Goal: Information Seeking & Learning: Learn about a topic

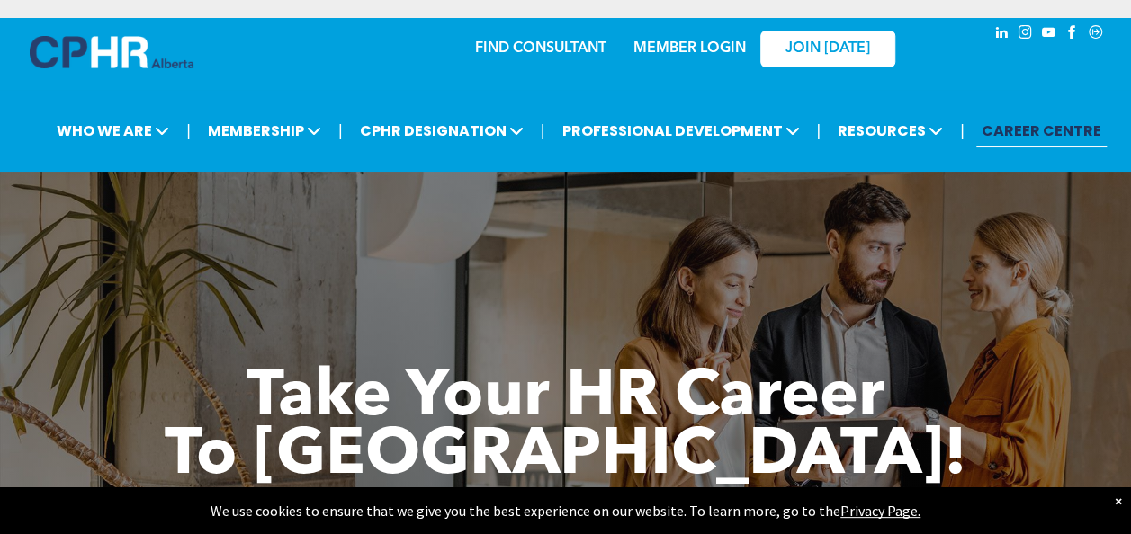
click at [1115, 495] on div "×" at bounding box center [1118, 501] width 7 height 18
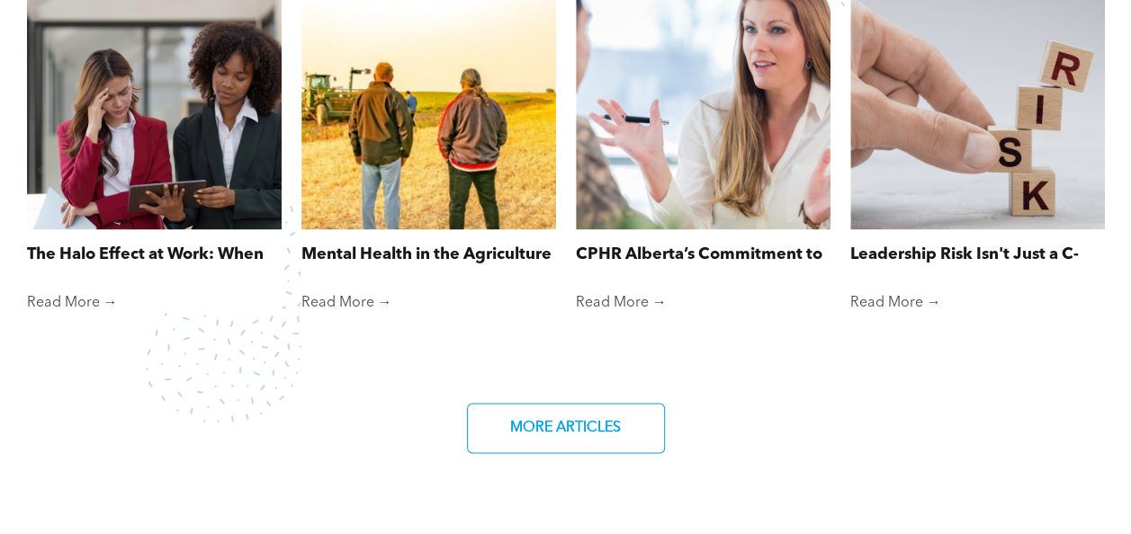
scroll to position [1296, 0]
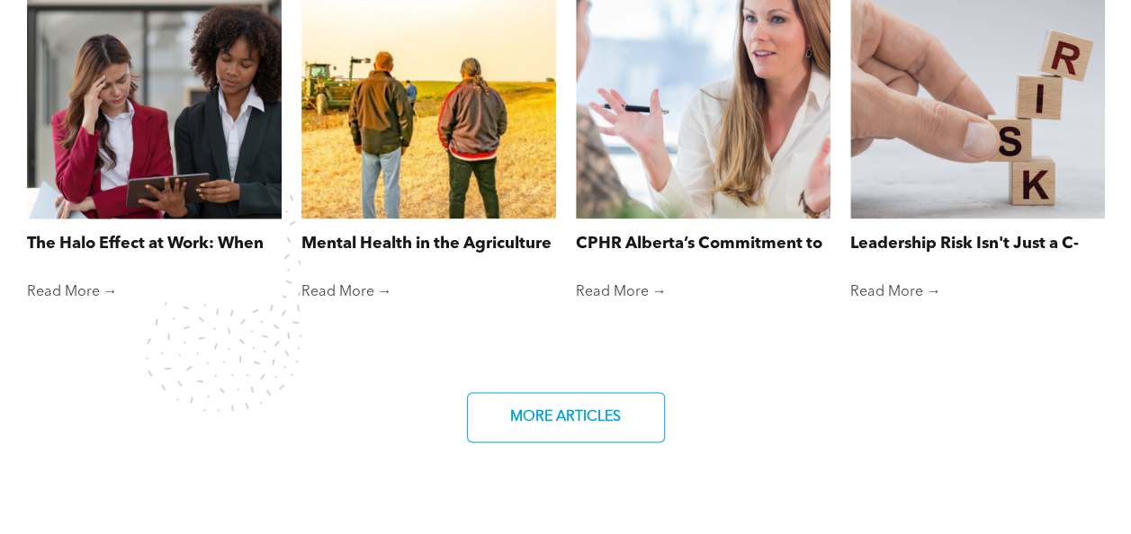
click at [157, 236] on link "The Halo Effect at Work: When First Impressions Cloud Fair Judgment" at bounding box center [154, 244] width 255 height 24
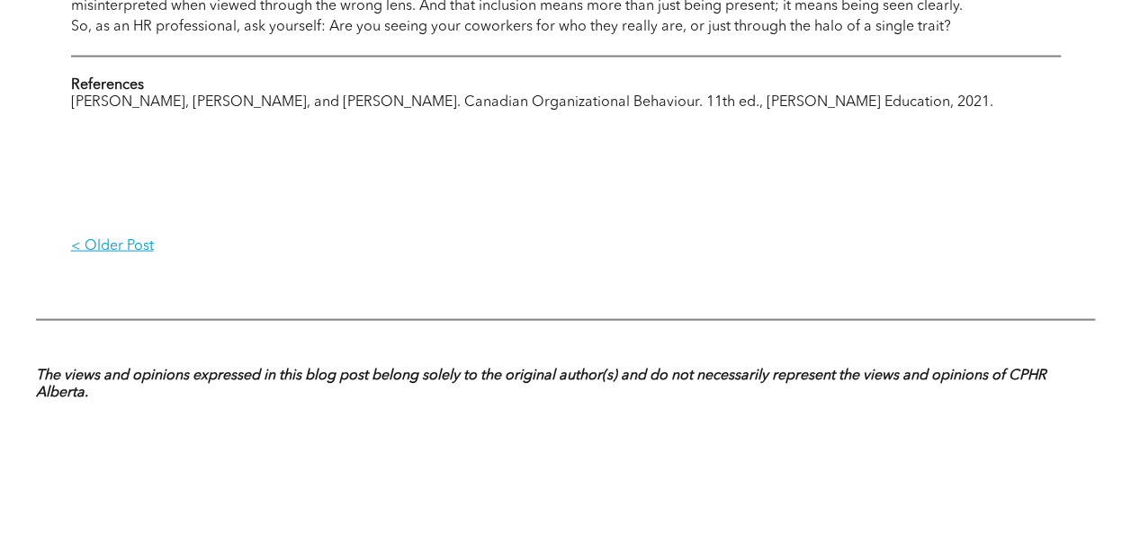
scroll to position [1692, 0]
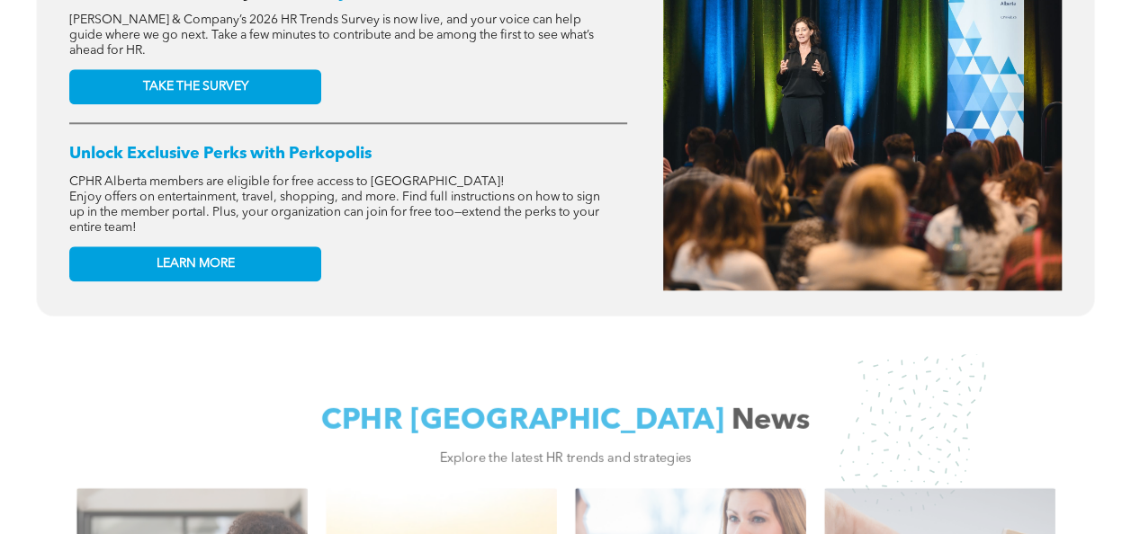
scroll to position [1080, 0]
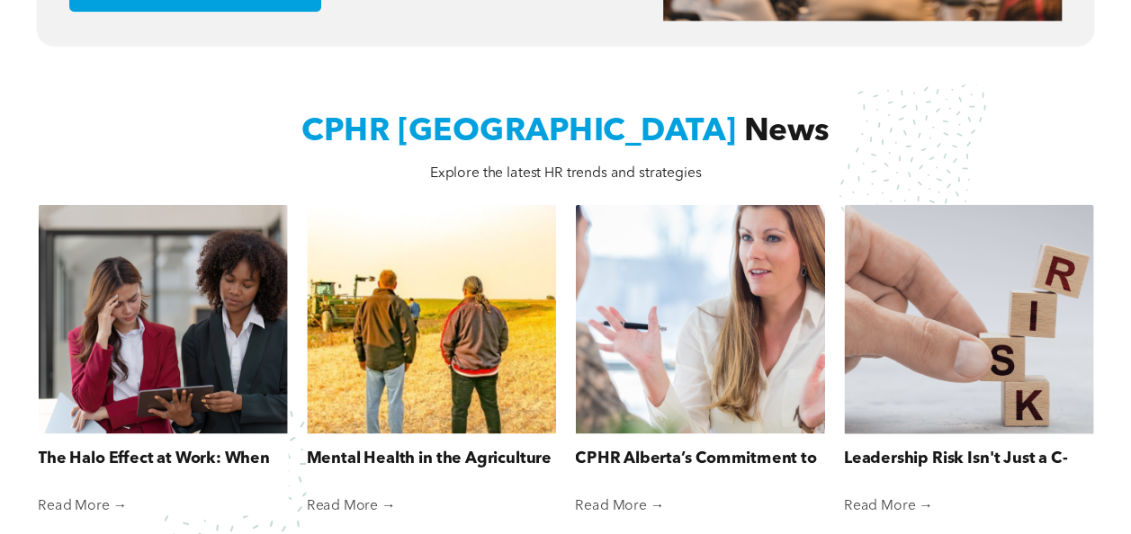
click at [957, 448] on link "Leadership Risk Isn't Just a C-Suite Concern" at bounding box center [968, 457] width 249 height 23
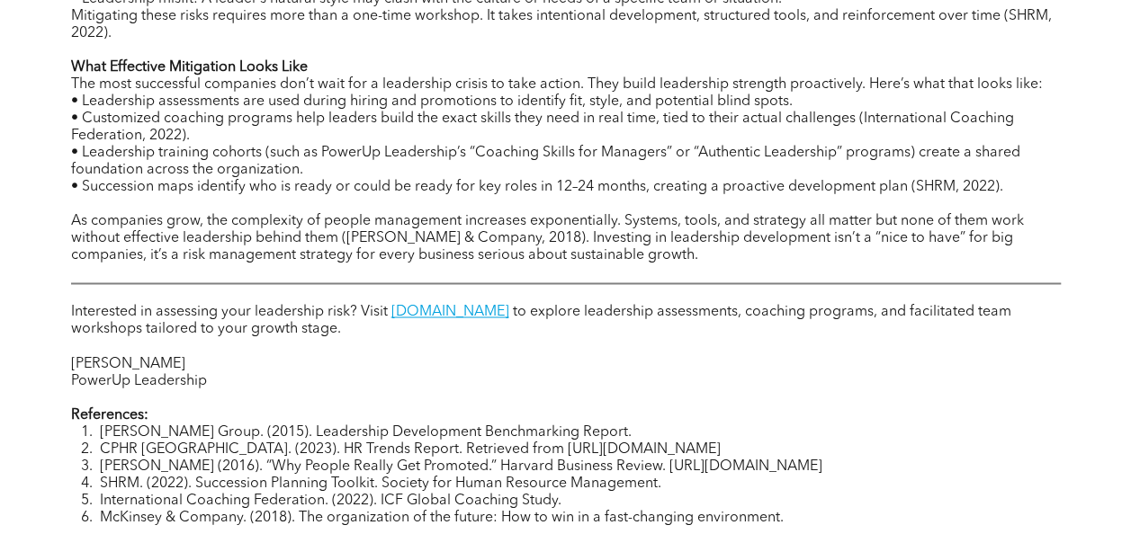
scroll to position [1620, 0]
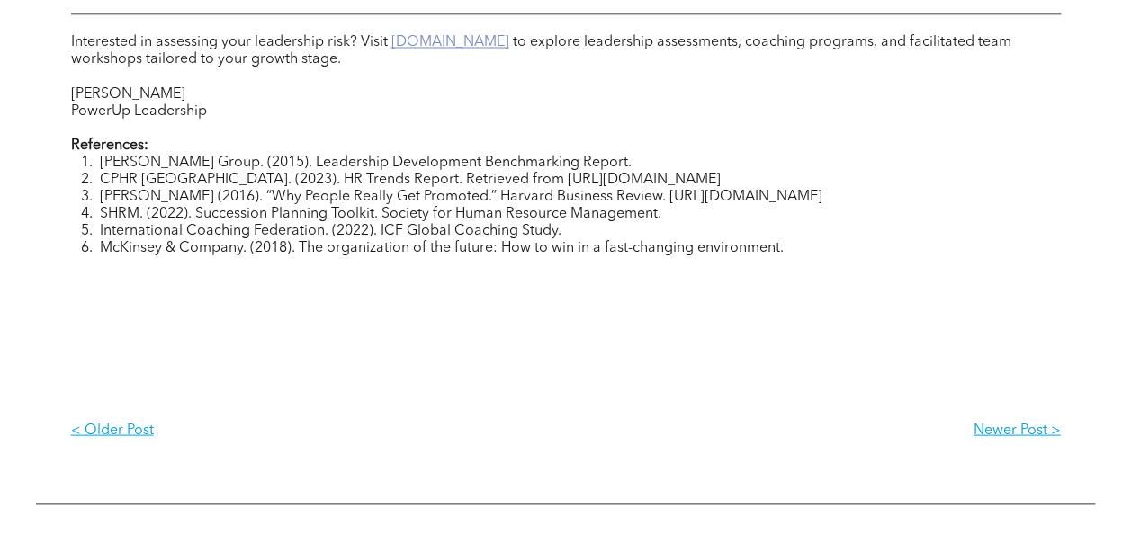
click at [472, 49] on link "[DOMAIN_NAME]" at bounding box center [450, 42] width 118 height 14
